Goal: Information Seeking & Learning: Learn about a topic

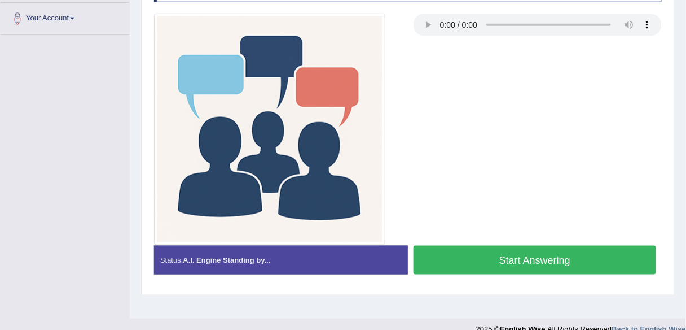
scroll to position [263, 0]
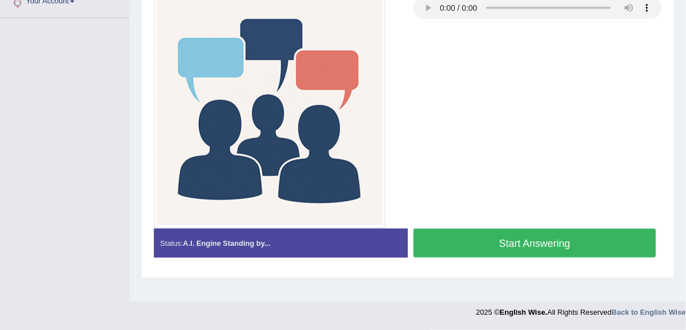
click at [476, 234] on button "Start Answering" at bounding box center [535, 243] width 243 height 29
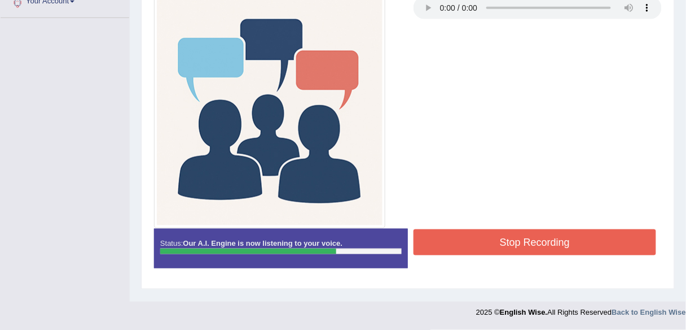
click at [521, 247] on button "Stop Recording" at bounding box center [535, 242] width 243 height 26
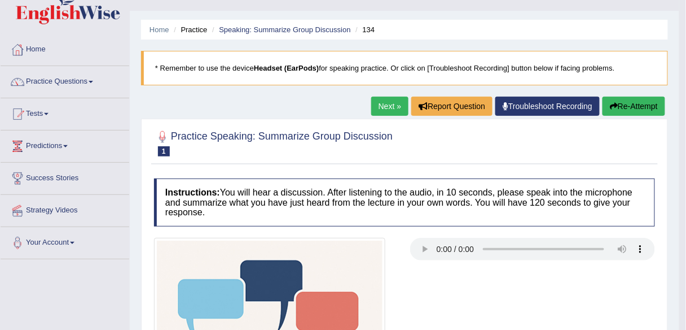
scroll to position [9, 0]
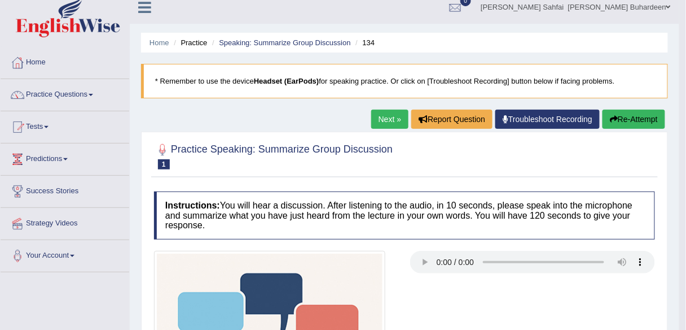
click at [392, 115] on link "Next »" at bounding box center [389, 118] width 37 height 19
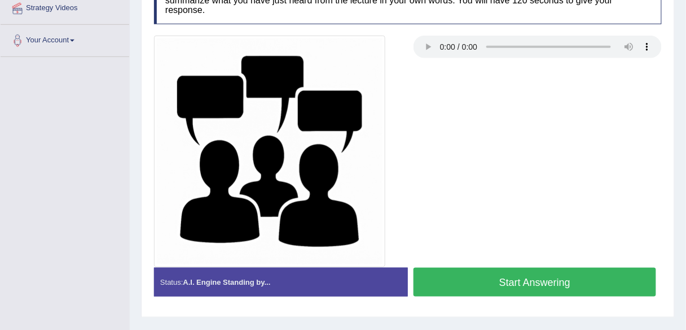
scroll to position [263, 0]
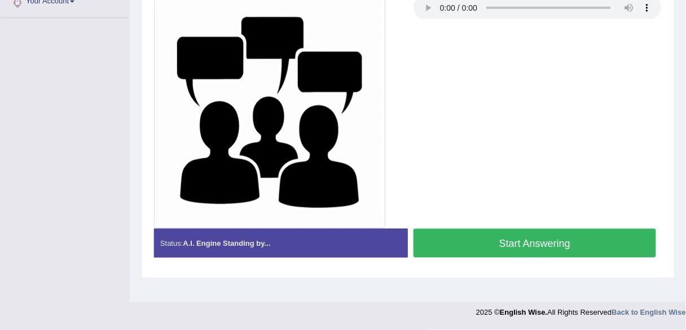
click at [489, 241] on button "Start Answering" at bounding box center [535, 243] width 243 height 29
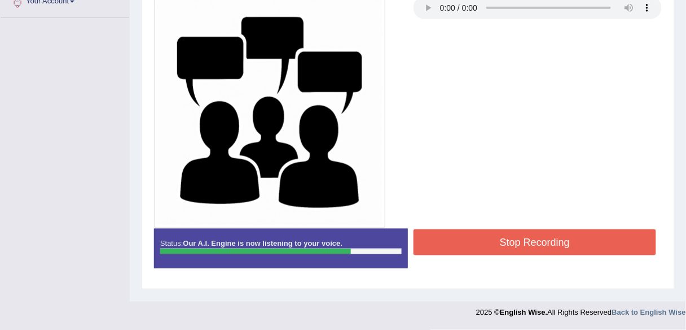
click at [506, 234] on button "Stop Recording" at bounding box center [535, 242] width 243 height 26
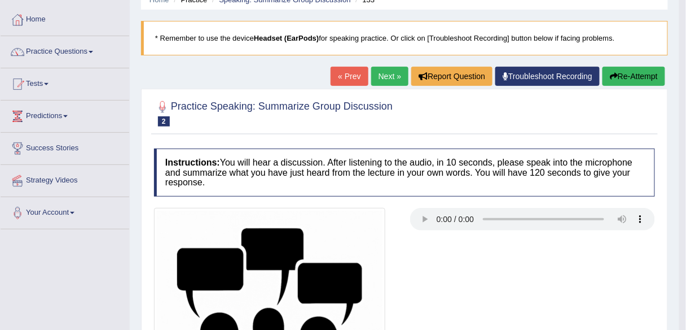
scroll to position [0, 0]
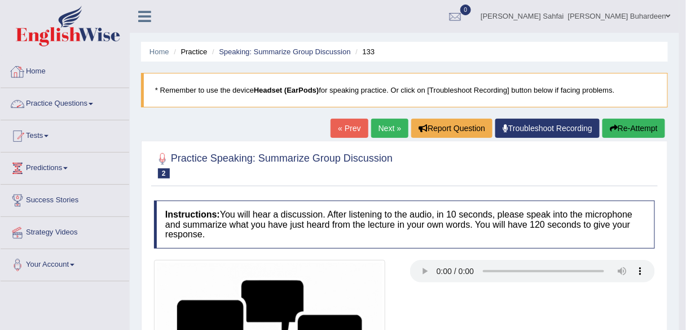
click at [91, 108] on link "Practice Questions" at bounding box center [65, 102] width 129 height 28
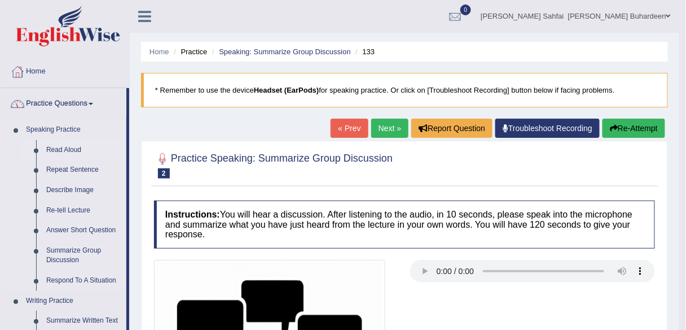
click at [85, 148] on link "Read Aloud" at bounding box center [83, 150] width 85 height 20
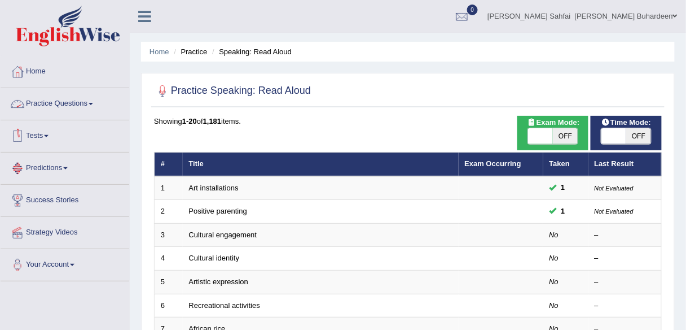
click at [93, 107] on link "Practice Questions" at bounding box center [65, 102] width 129 height 28
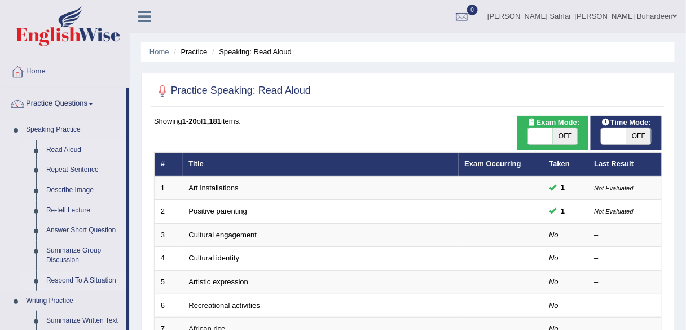
click at [68, 275] on link "Respond To A Situation" at bounding box center [83, 280] width 85 height 20
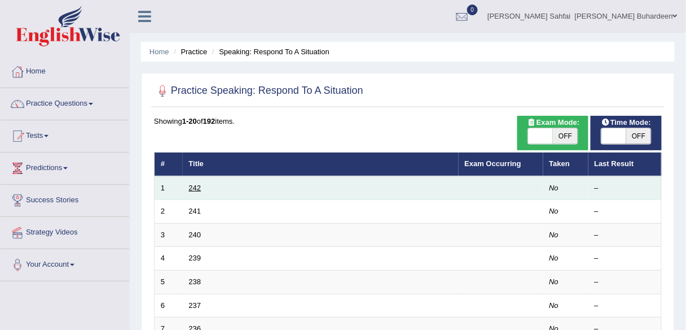
click at [199, 184] on link "242" at bounding box center [195, 187] width 12 height 8
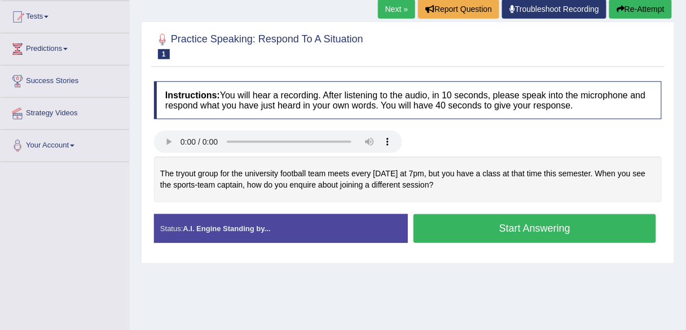
scroll to position [119, 0]
click at [508, 225] on button "Start Answering" at bounding box center [535, 228] width 243 height 29
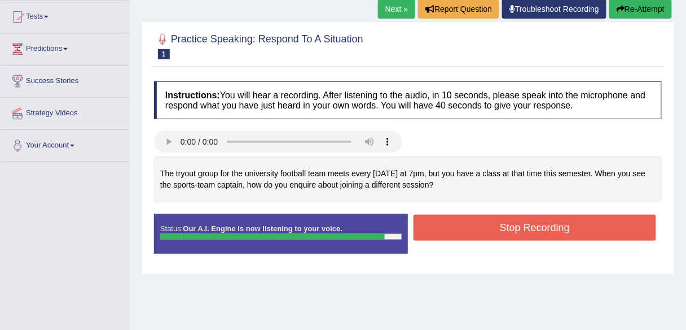
click at [611, 219] on button "Stop Recording" at bounding box center [535, 227] width 243 height 26
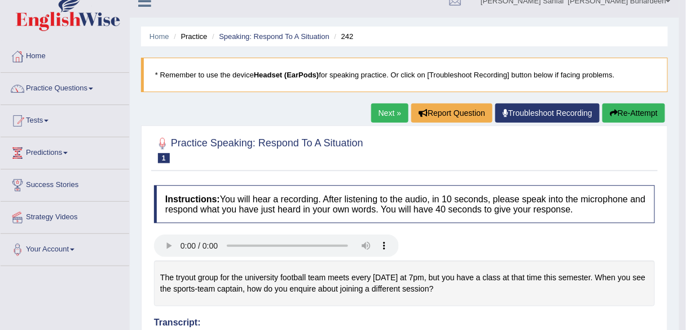
scroll to position [0, 0]
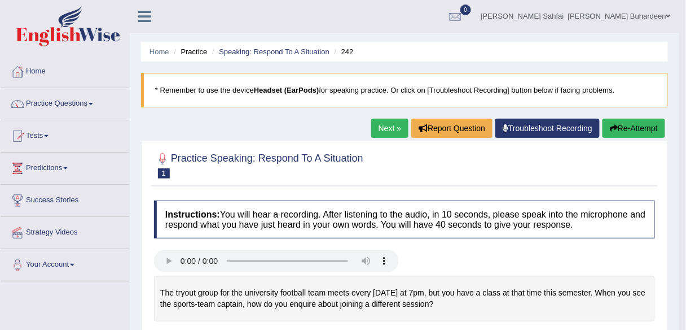
click at [378, 126] on link "Next »" at bounding box center [389, 127] width 37 height 19
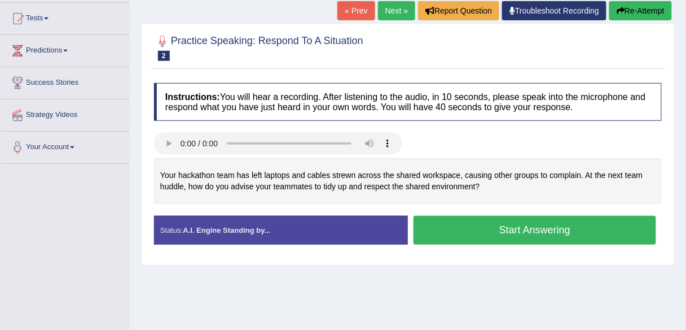
scroll to position [121, 0]
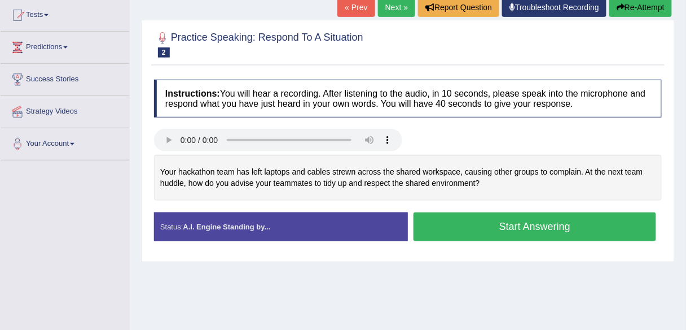
click at [455, 216] on button "Start Answering" at bounding box center [535, 226] width 243 height 29
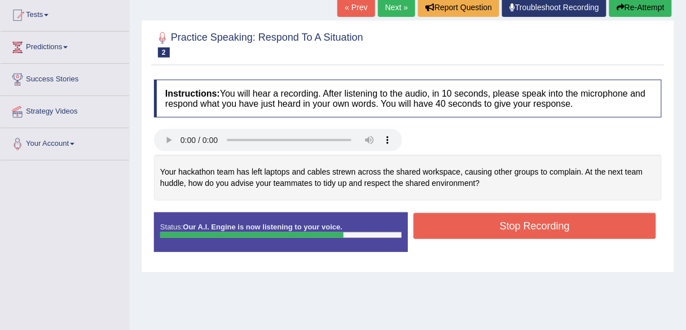
click at [468, 222] on button "Stop Recording" at bounding box center [535, 226] width 243 height 26
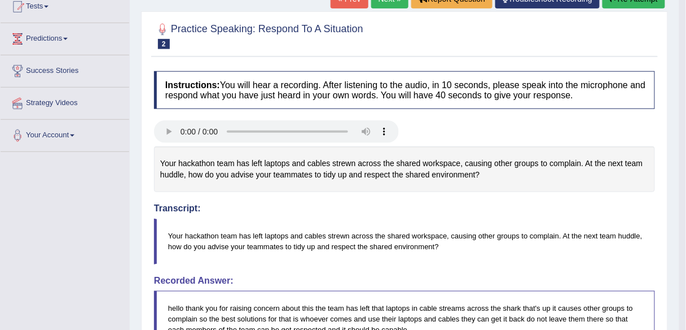
scroll to position [68, 0]
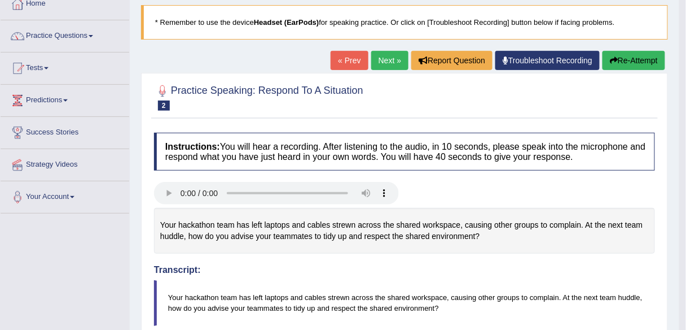
click at [623, 60] on button "Re-Attempt" at bounding box center [634, 60] width 63 height 19
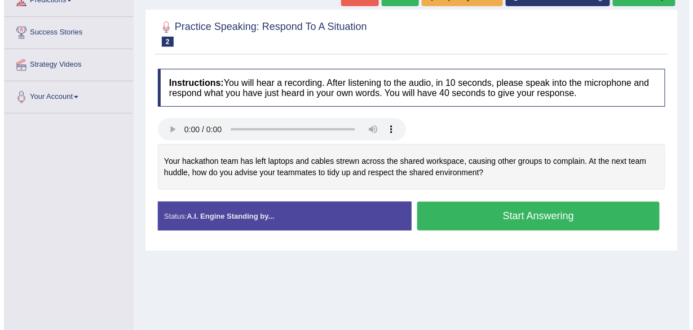
scroll to position [170, 0]
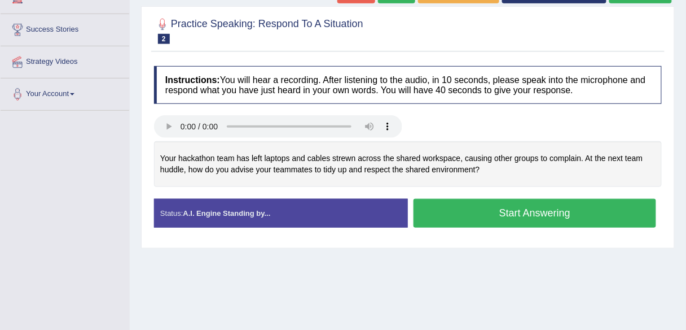
click at [498, 212] on button "Start Answering" at bounding box center [535, 213] width 243 height 29
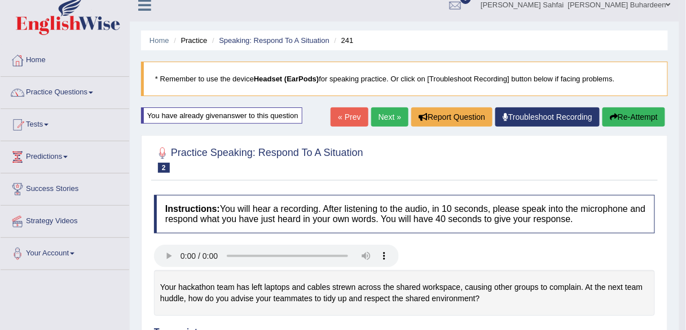
scroll to position [0, 0]
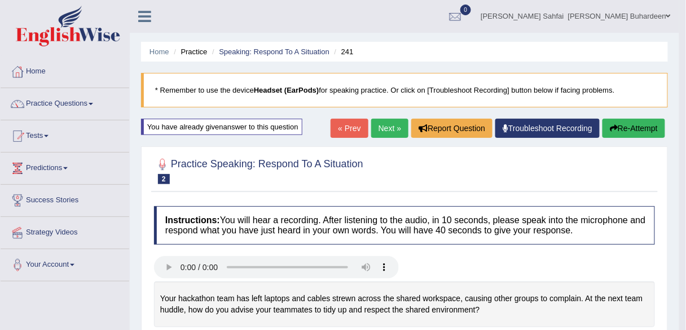
click at [381, 124] on link "Next »" at bounding box center [389, 127] width 37 height 19
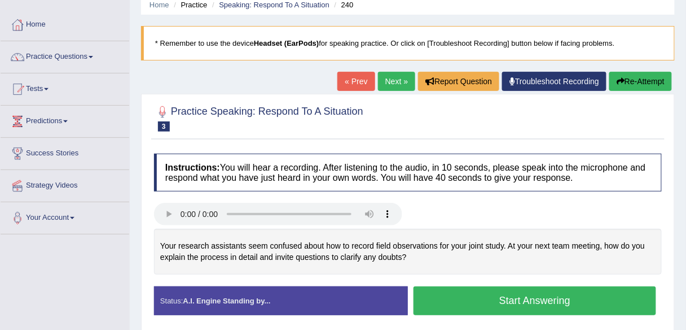
scroll to position [45, 0]
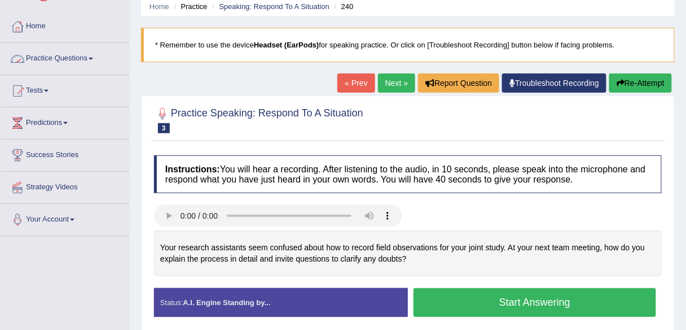
click at [89, 56] on link "Practice Questions" at bounding box center [65, 57] width 129 height 28
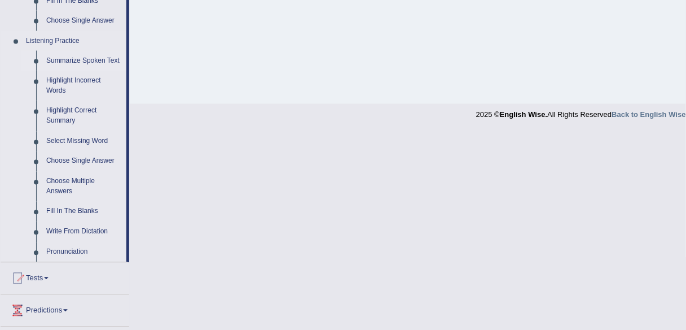
scroll to position [469, 0]
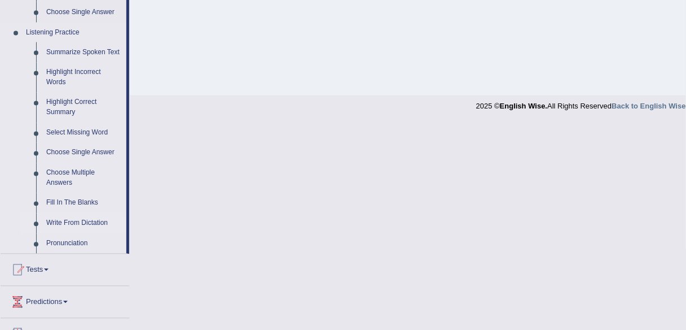
click at [57, 219] on link "Write From Dictation" at bounding box center [83, 223] width 85 height 20
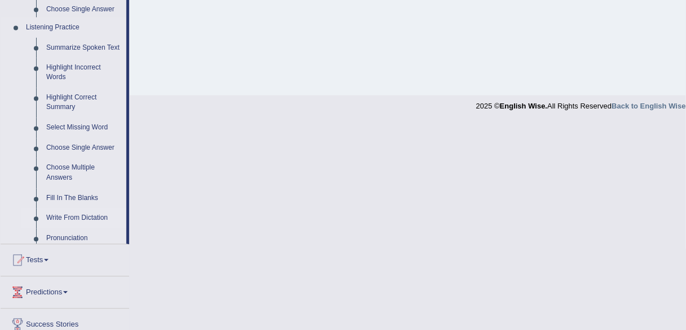
scroll to position [263, 0]
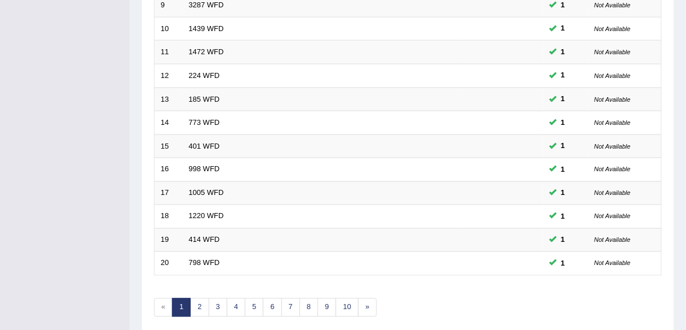
scroll to position [412, 0]
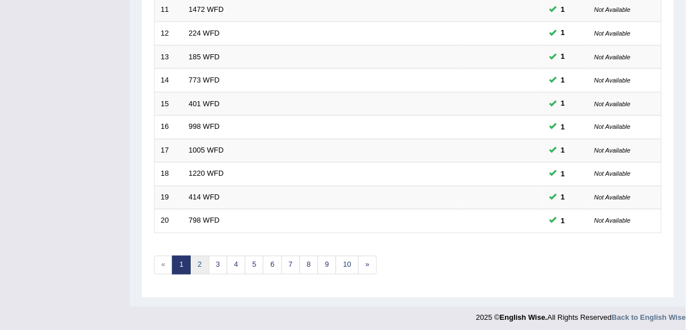
click at [197, 260] on link "2" at bounding box center [199, 265] width 19 height 19
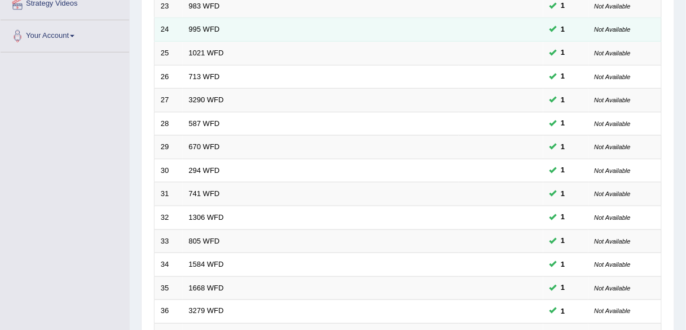
scroll to position [412, 0]
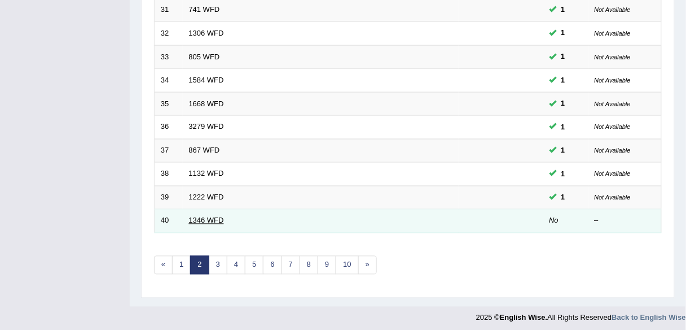
click at [209, 216] on link "1346 WFD" at bounding box center [206, 220] width 35 height 8
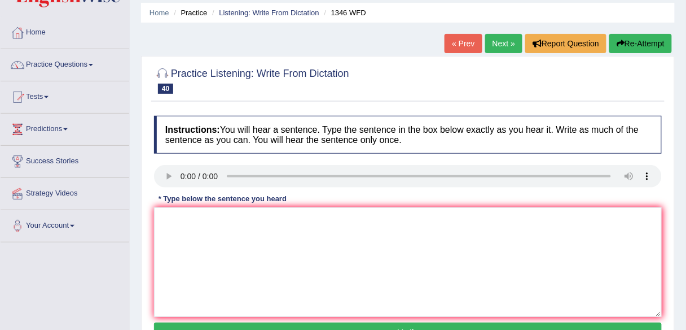
scroll to position [59, 0]
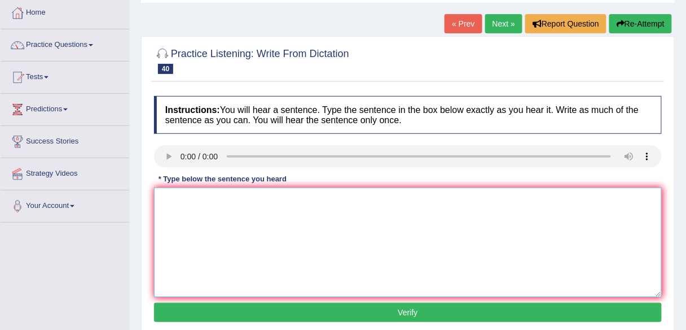
click at [172, 214] on textarea at bounding box center [408, 241] width 508 height 109
click at [221, 199] on textarea "The closing apllocation date of scholarship travel is on monday" at bounding box center [408, 241] width 508 height 109
click at [348, 197] on textarea "The closing apllication date of scholarship travel is on monday" at bounding box center [408, 241] width 508 height 109
click at [410, 208] on textarea "The closing apllication date of scholarship travel is on coming monday" at bounding box center [408, 241] width 508 height 109
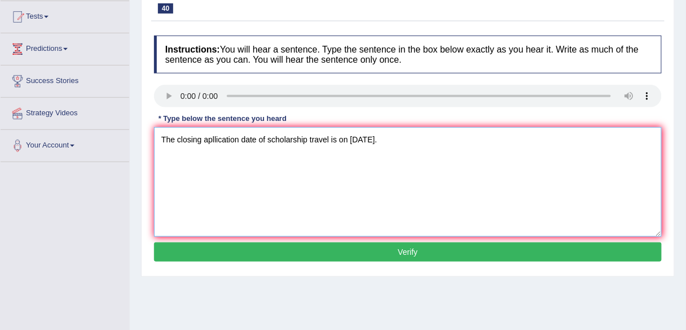
scroll to position [120, 0]
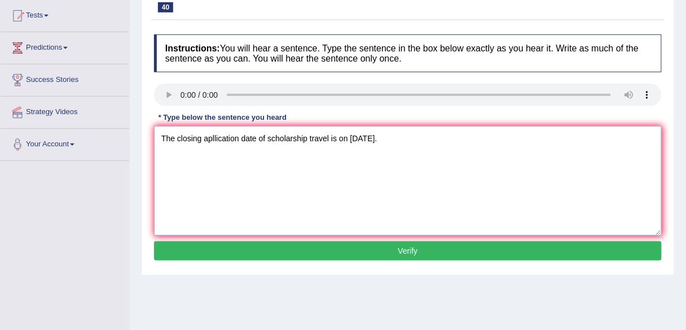
type textarea "The closing apllication date of scholarship travel is on coming monday."
click at [333, 243] on button "Verify" at bounding box center [408, 250] width 508 height 19
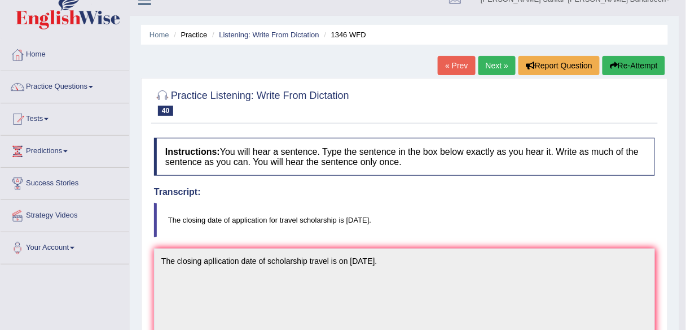
scroll to position [16, 0]
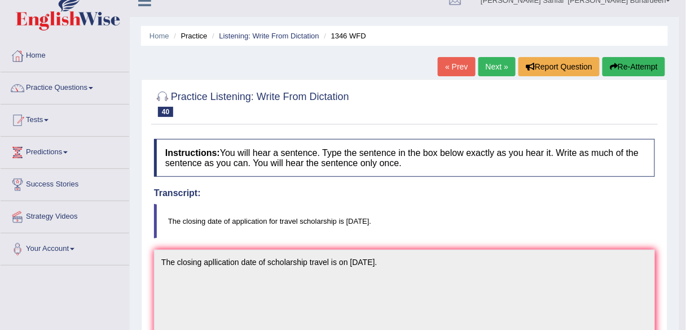
click at [365, 214] on blockquote "The closing date of application for travel scholarship is next Monday." at bounding box center [404, 221] width 501 height 34
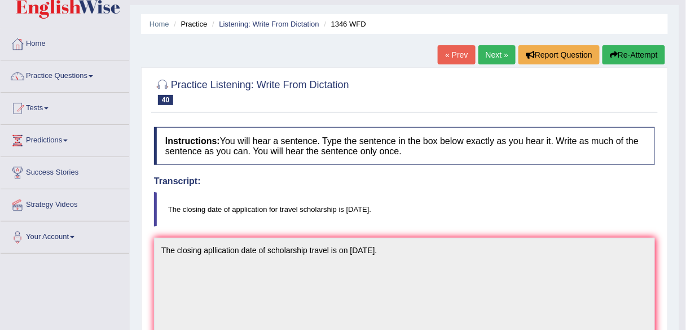
click at [491, 50] on link "Next »" at bounding box center [496, 54] width 37 height 19
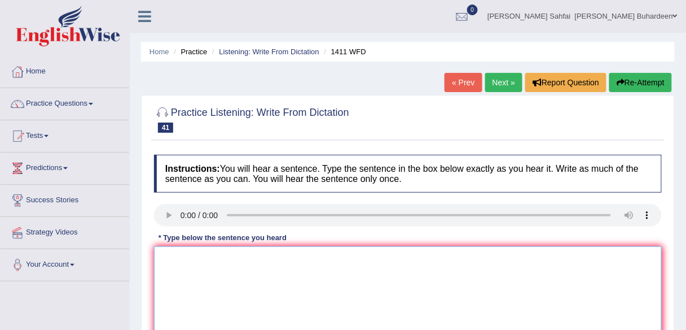
click at [185, 269] on textarea at bounding box center [408, 300] width 508 height 109
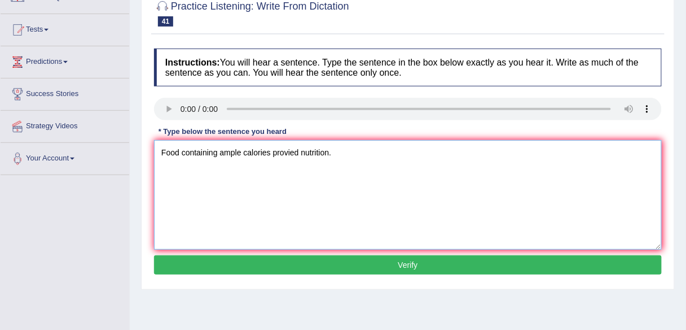
scroll to position [106, 0]
type textarea "Food containing ample calories provied nutrition."
click at [252, 263] on button "Verify" at bounding box center [408, 264] width 508 height 19
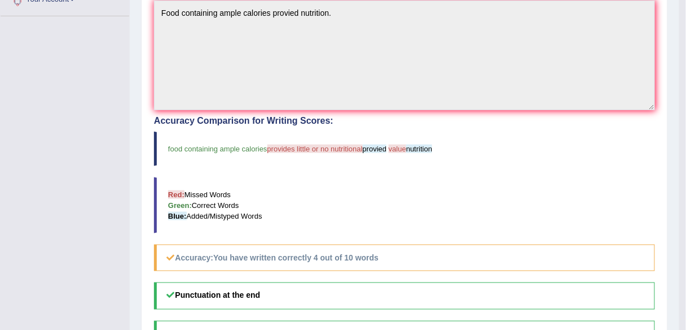
scroll to position [0, 0]
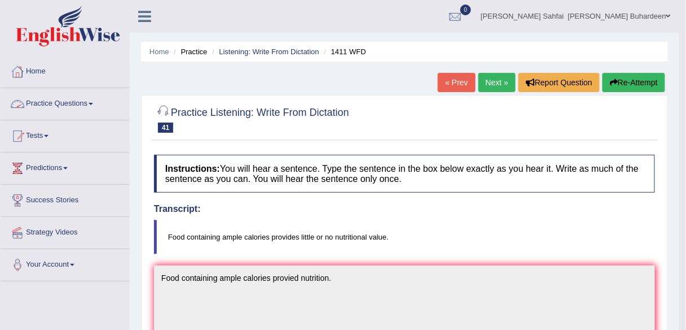
click at [93, 103] on span at bounding box center [91, 104] width 5 height 2
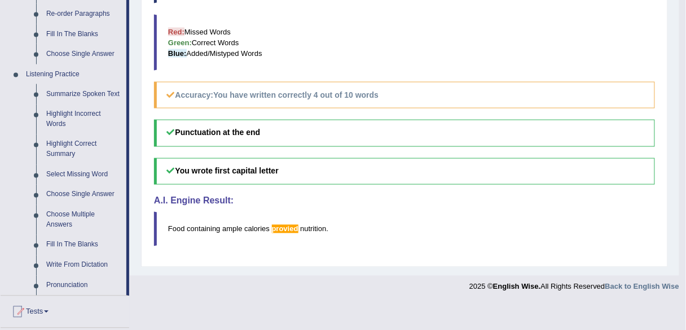
scroll to position [553, 0]
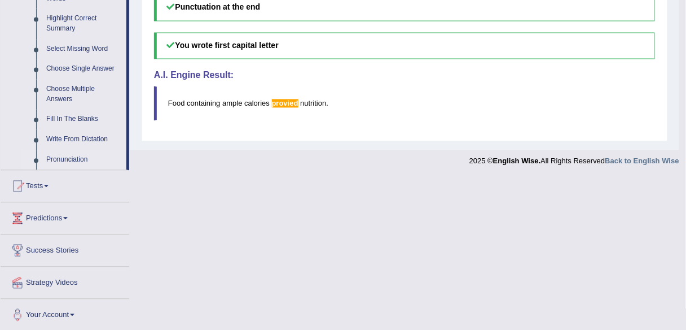
click at [64, 155] on link "Pronunciation" at bounding box center [83, 160] width 85 height 20
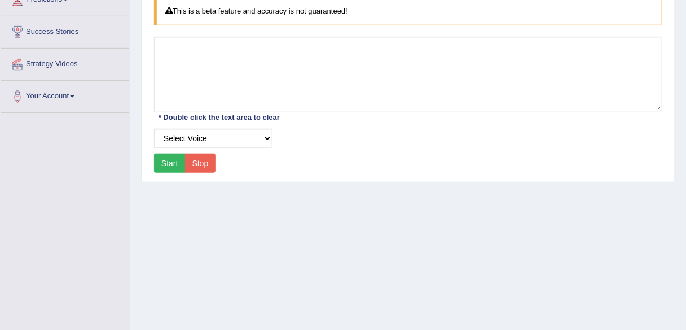
scroll to position [181, 0]
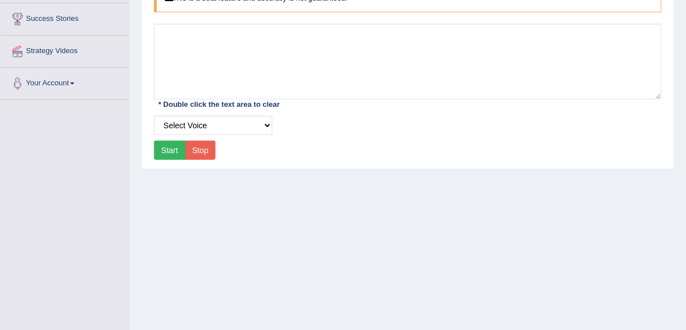
click at [173, 150] on button "Start" at bounding box center [170, 149] width 32 height 19
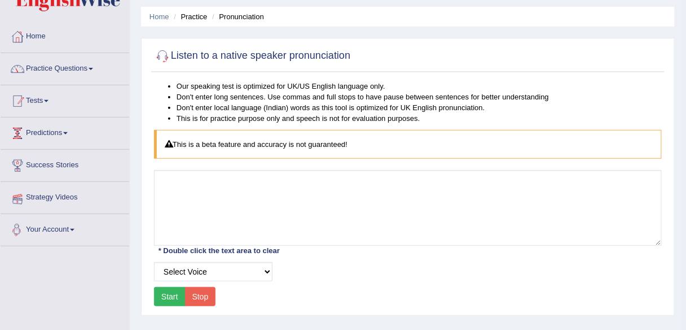
scroll to position [0, 0]
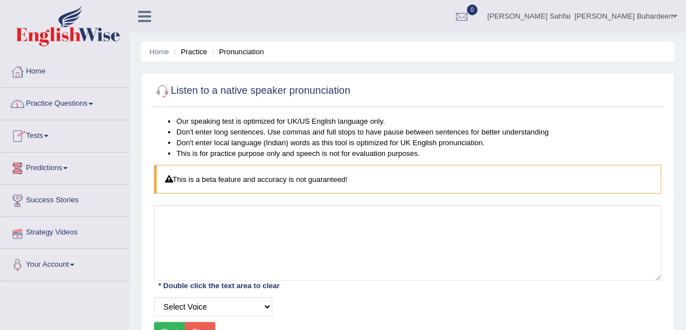
click at [83, 104] on link "Practice Questions" at bounding box center [65, 102] width 129 height 28
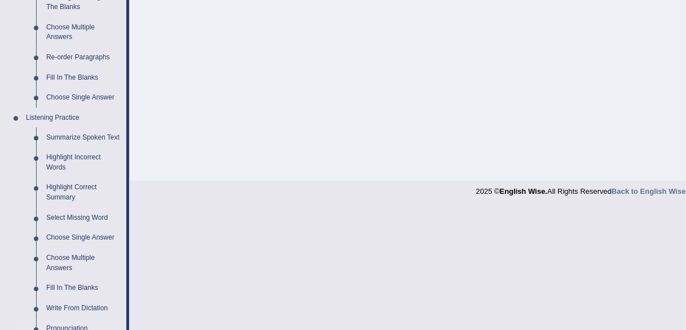
scroll to position [553, 0]
